Goal: Task Accomplishment & Management: Complete application form

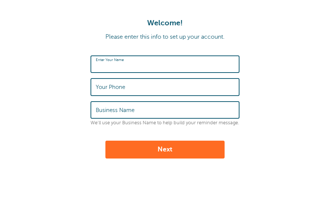
click at [157, 61] on input "Enter Your Name" at bounding box center [165, 64] width 138 height 16
type input "[PERSON_NAME]"
type input "7736408830"
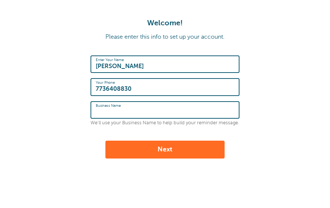
click at [142, 108] on input "Business Name" at bounding box center [165, 110] width 138 height 16
type input "SEED Program"
click at [150, 147] on button "Next" at bounding box center [164, 150] width 119 height 18
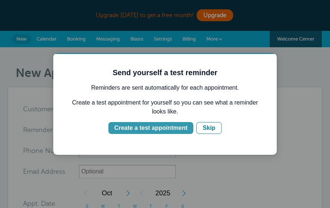
click at [161, 130] on div "Create a test appointment" at bounding box center [150, 128] width 73 height 9
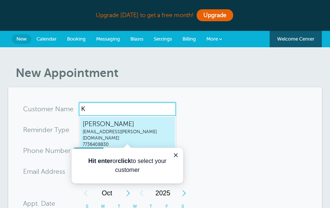
click at [108, 129] on span "[EMAIL_ADDRESS][PERSON_NAME][DOMAIN_NAME]" at bounding box center [128, 135] width 90 height 13
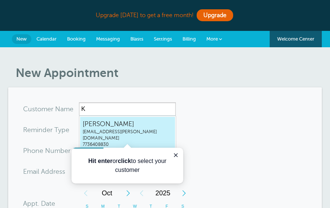
type input "[EMAIL_ADDRESS][PERSON_NAME]"
type input "[PERSON_NAME]"
type input "7736408830"
type input "[EMAIL_ADDRESS][PERSON_NAME][DOMAIN_NAME]"
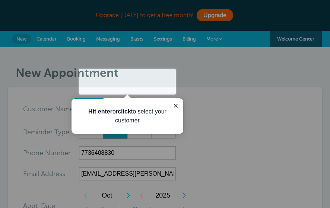
scroll to position [308, 0]
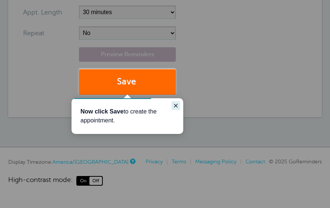
click at [173, 104] on icon "Close guide" at bounding box center [176, 106] width 6 height 6
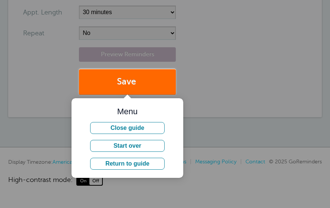
click at [193, 76] on div at bounding box center [253, 47] width 154 height 95
click at [122, 126] on button "Close guide" at bounding box center [127, 128] width 74 height 12
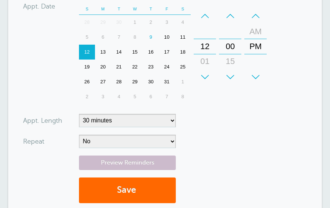
scroll to position [202, 0]
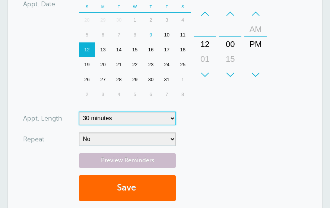
click at [171, 119] on select "5 minutes 10 minutes 15 minutes 20 minutes 25 minutes 30 minutes 35 minutes 40 …" at bounding box center [127, 118] width 97 height 13
select select "60"
click at [79, 112] on select "5 minutes 10 minutes 15 minutes 20 minutes 25 minutes 30 minutes 35 minutes 40 …" at bounding box center [127, 118] width 97 height 13
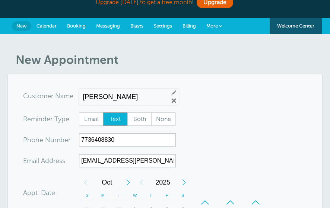
scroll to position [29, 0]
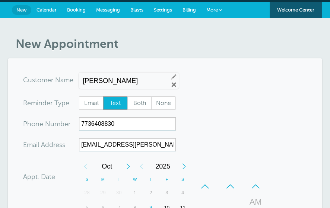
click at [104, 6] on link "Messaging" at bounding box center [108, 10] width 34 height 16
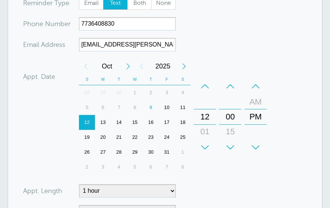
scroll to position [133, 0]
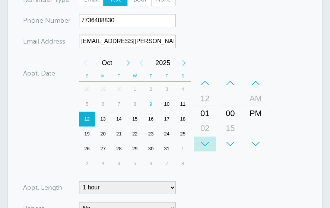
click at [204, 147] on div "+" at bounding box center [205, 144] width 22 height 15
click at [231, 146] on div "+" at bounding box center [230, 144] width 22 height 15
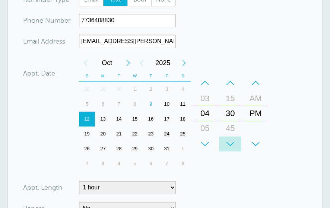
click at [231, 146] on div "+" at bounding box center [230, 144] width 22 height 15
click at [230, 82] on div "–" at bounding box center [230, 83] width 22 height 15
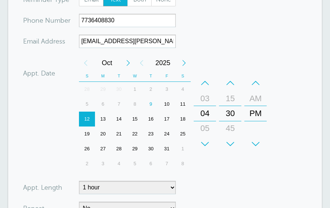
click at [151, 103] on div "9" at bounding box center [151, 104] width 16 height 15
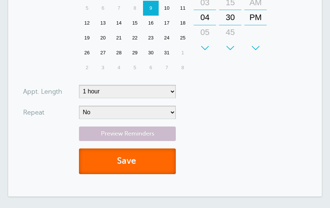
scroll to position [232, 0]
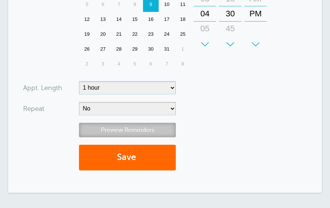
click at [147, 130] on link "Preview Reminders" at bounding box center [127, 130] width 97 height 15
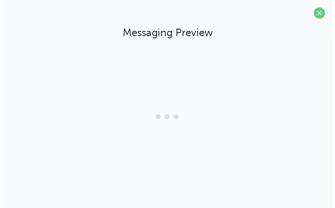
scroll to position [231, 0]
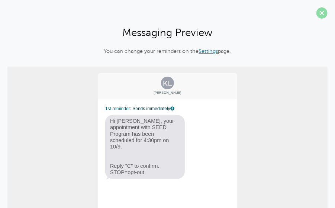
click at [317, 13] on span at bounding box center [322, 12] width 11 height 11
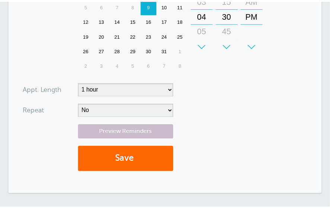
scroll to position [232, 0]
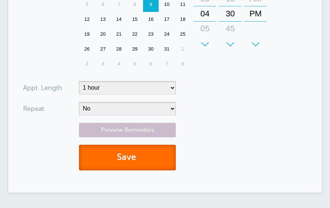
click at [138, 154] on span "submit" at bounding box center [137, 157] width 2 height 10
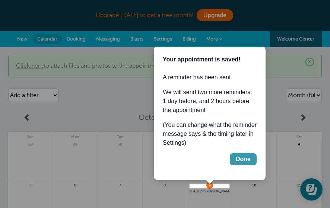
click at [240, 158] on div "Done" at bounding box center [243, 159] width 15 height 9
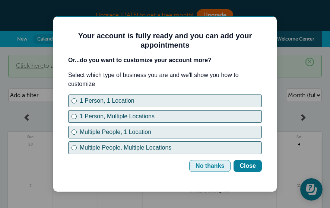
click at [204, 166] on div "No thanks" at bounding box center [209, 166] width 29 height 9
